Goal: Browse casually: Explore the website without a specific task or goal

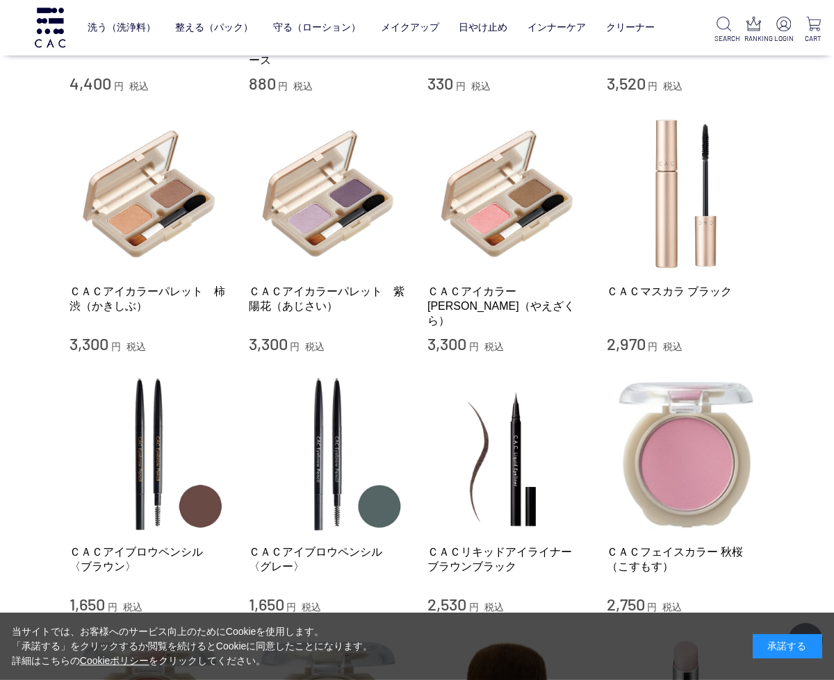
scroll to position [1051, 0]
click at [682, 462] on img at bounding box center [686, 454] width 158 height 158
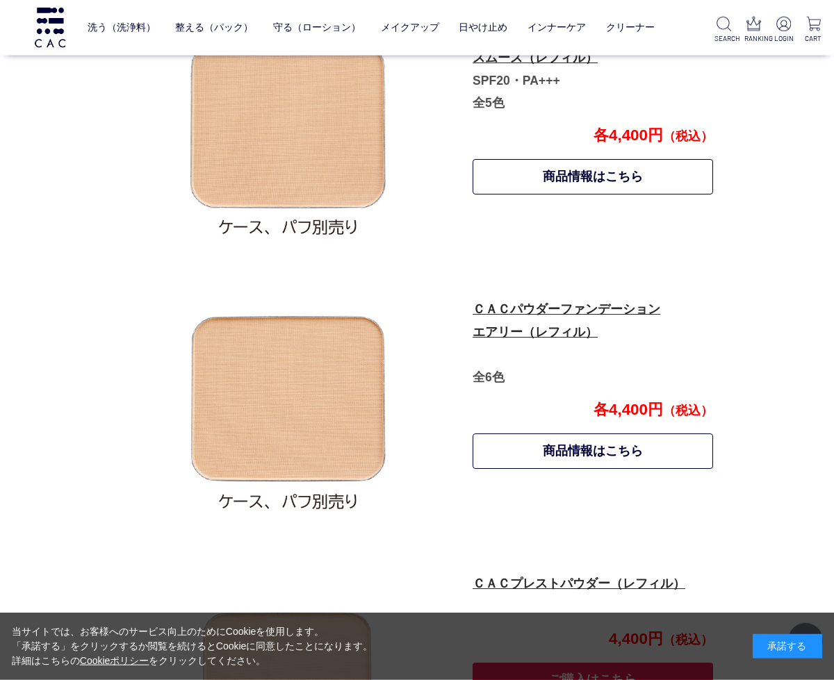
scroll to position [793, 0]
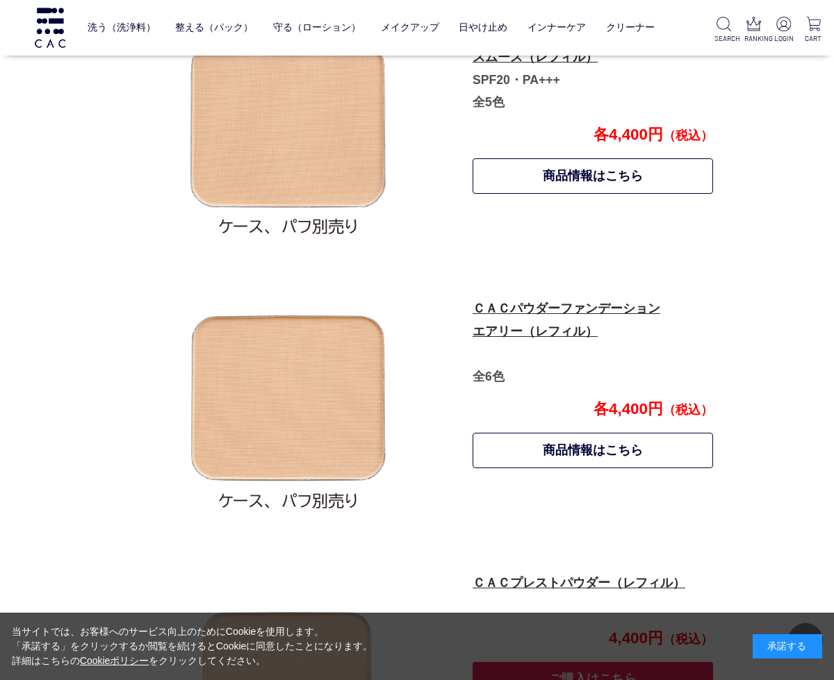
click at [510, 448] on link "商品情報はこちら" at bounding box center [592, 450] width 240 height 35
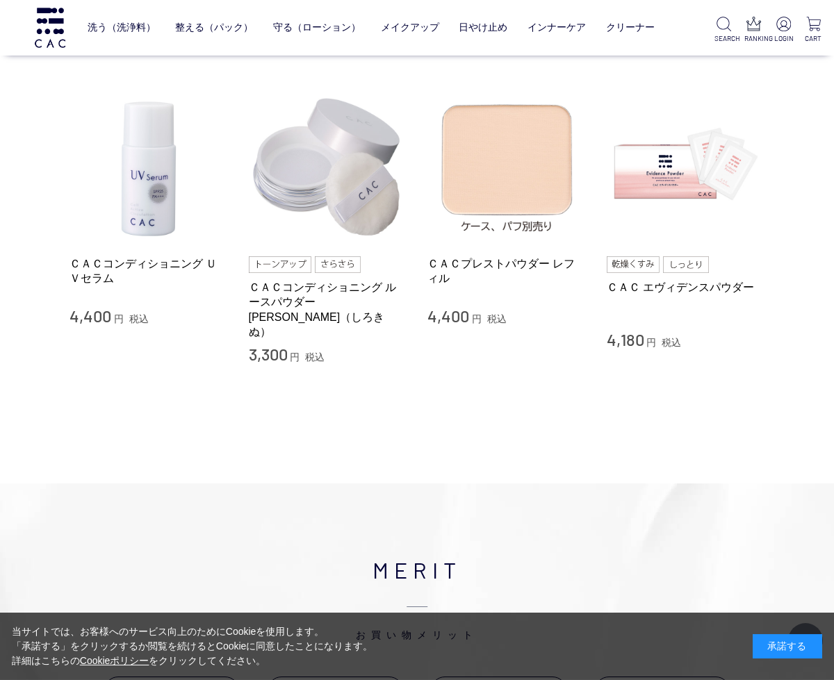
scroll to position [2246, 0]
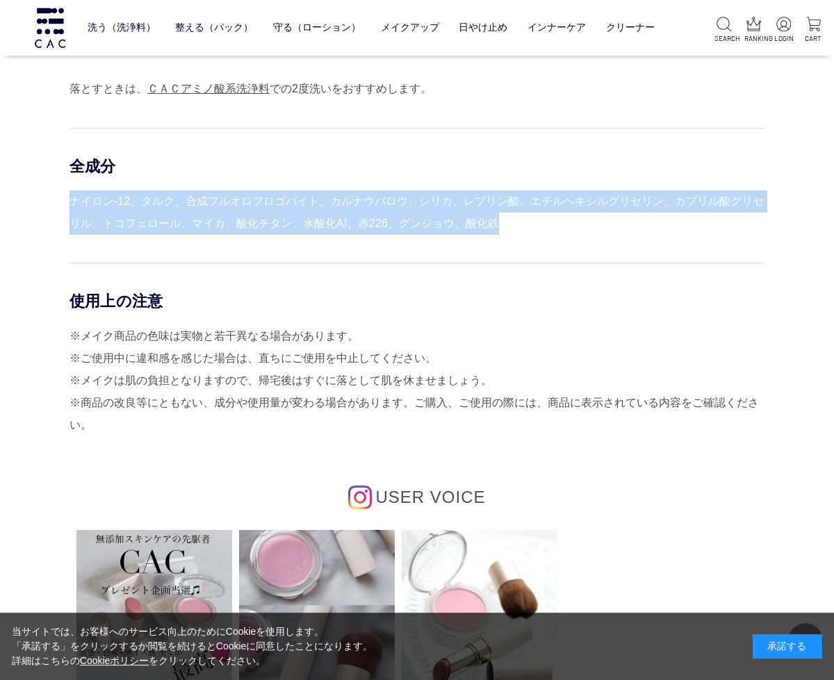
scroll to position [1108, 0]
click at [361, 507] on img at bounding box center [360, 498] width 24 height 24
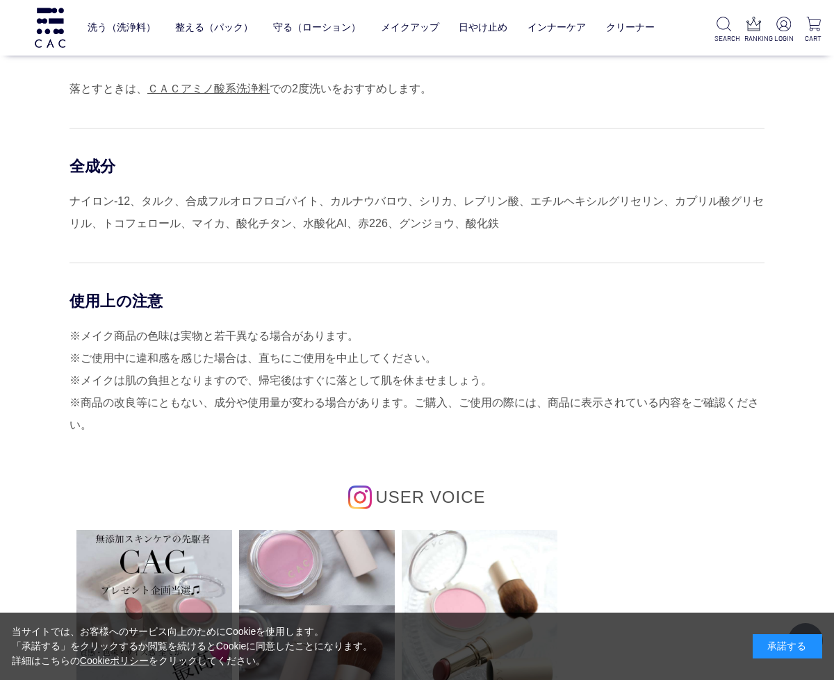
click at [365, 502] on img at bounding box center [360, 498] width 24 height 24
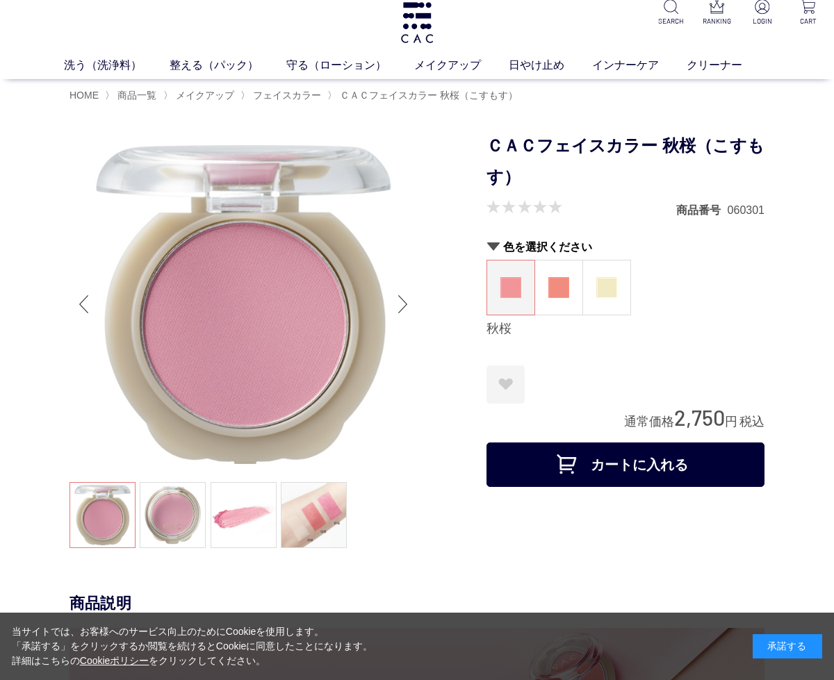
scroll to position [0, 0]
